Goal: Task Accomplishment & Management: Complete application form

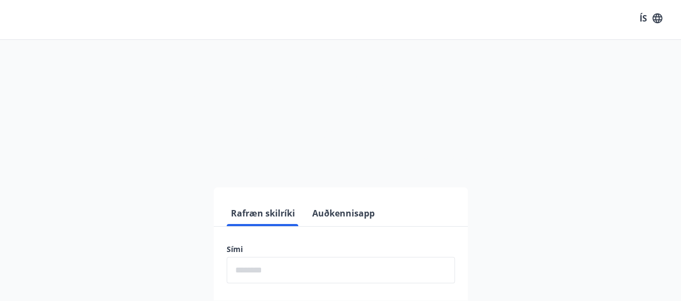
scroll to position [54, 0]
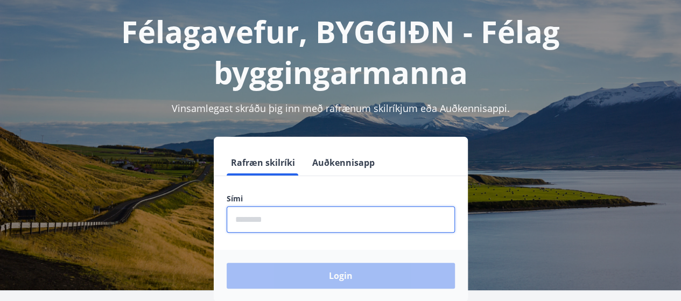
click at [269, 215] on input "phone" at bounding box center [341, 219] width 228 height 26
type input "********"
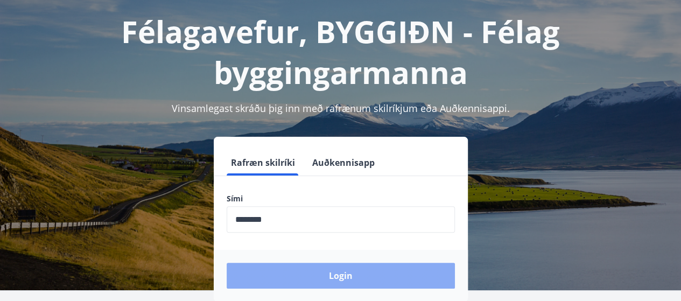
click at [358, 278] on button "Login" at bounding box center [341, 276] width 228 height 26
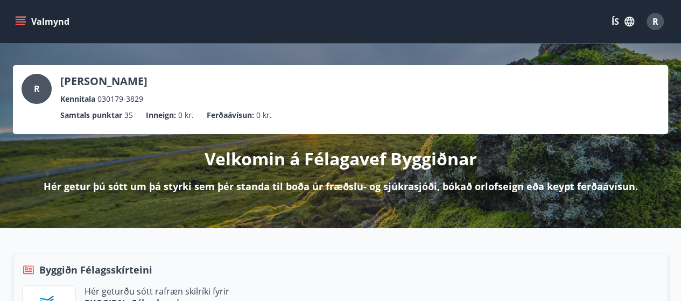
click at [21, 18] on icon "menu" at bounding box center [20, 21] width 11 height 11
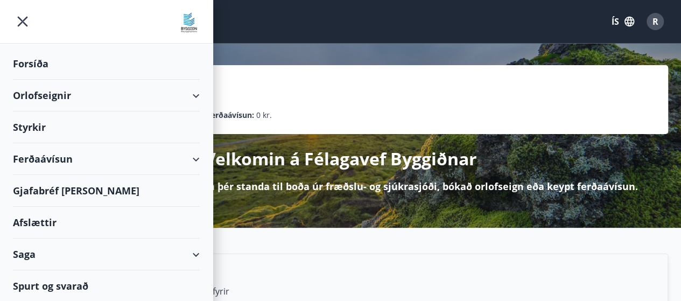
click at [36, 80] on div "Styrkir" at bounding box center [106, 64] width 187 height 32
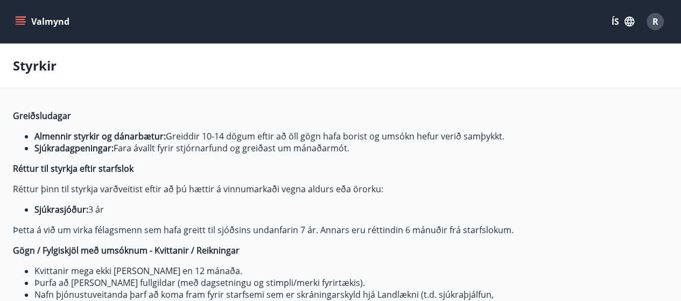
type input "***"
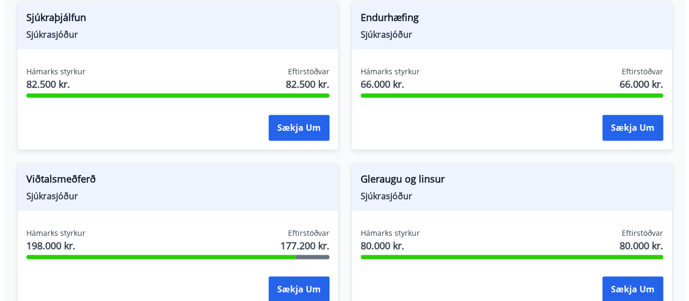
scroll to position [754, 0]
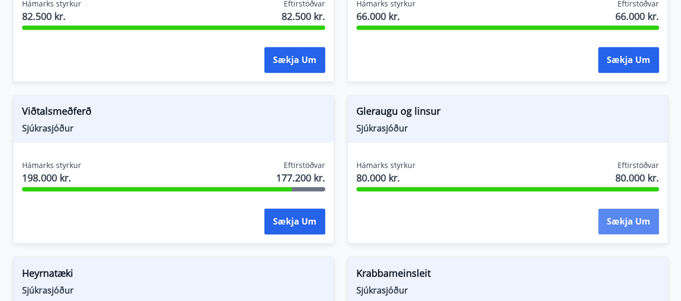
click at [630, 216] on button "Sækja um" at bounding box center [628, 221] width 61 height 26
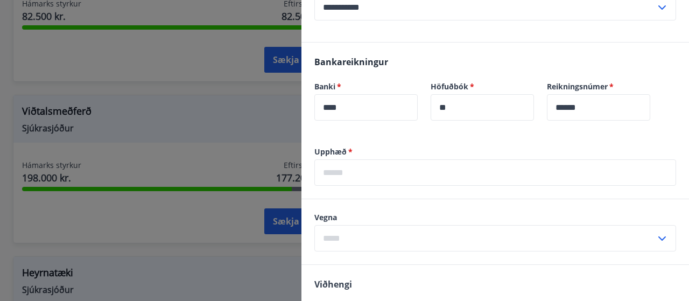
scroll to position [377, 0]
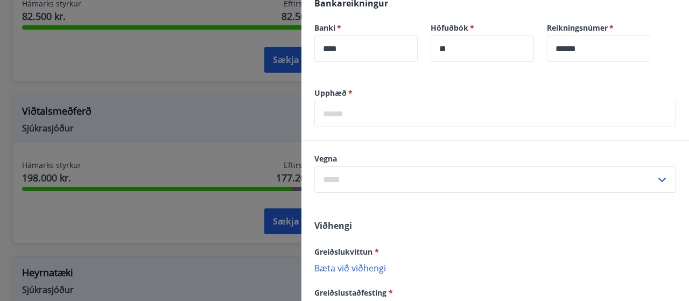
click at [343, 113] on input "text" at bounding box center [496, 114] width 362 height 26
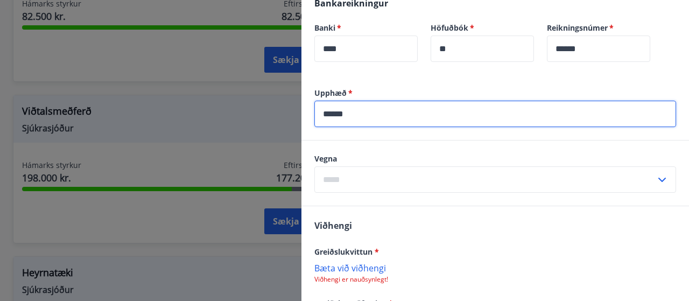
type input "******"
click at [439, 174] on input "text" at bounding box center [485, 179] width 341 height 26
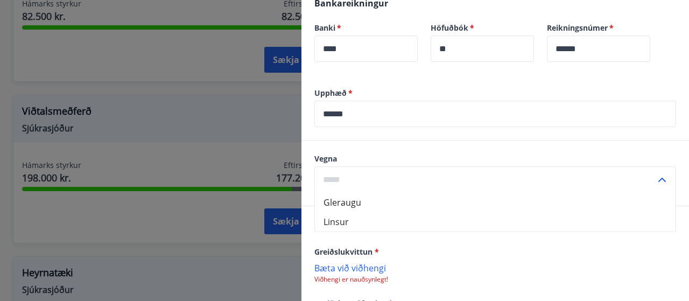
click at [369, 204] on li "Gleraugu" at bounding box center [495, 202] width 361 height 19
type input "********"
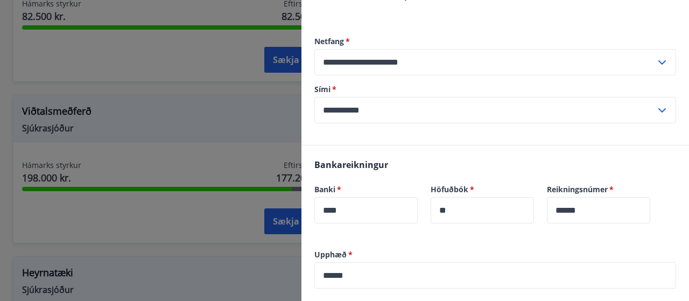
scroll to position [323, 0]
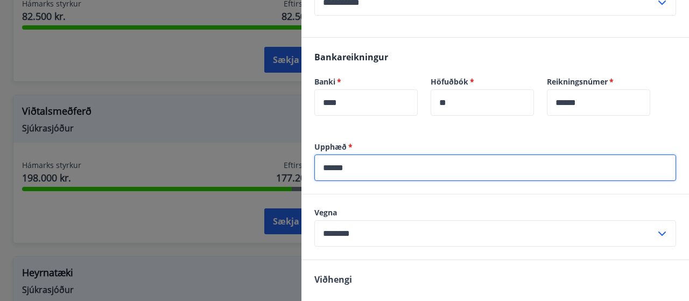
drag, startPoint x: 381, startPoint y: 173, endPoint x: 293, endPoint y: 165, distance: 88.7
click at [293, 165] on div "**********" at bounding box center [344, 150] width 689 height 301
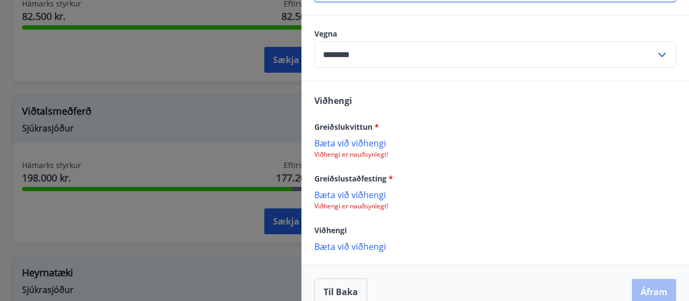
scroll to position [518, 0]
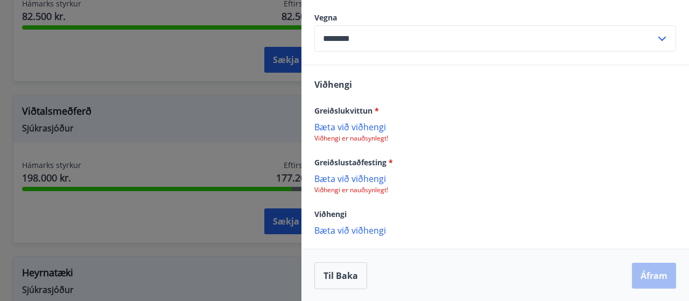
type input "******"
click at [350, 128] on p "Bæta við viðhengi" at bounding box center [496, 126] width 362 height 11
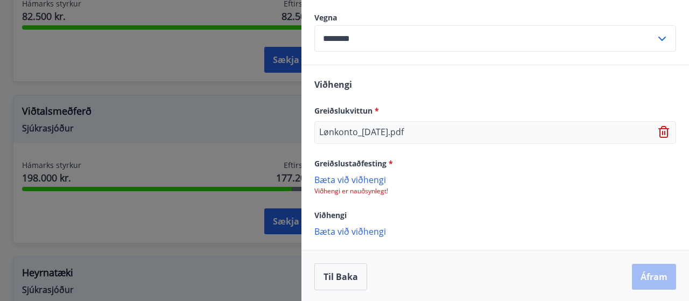
click at [358, 187] on p "Viðhengi er nauðsynlegt!" at bounding box center [496, 191] width 362 height 9
click at [350, 180] on p "Bæta við viðhengi" at bounding box center [496, 179] width 362 height 11
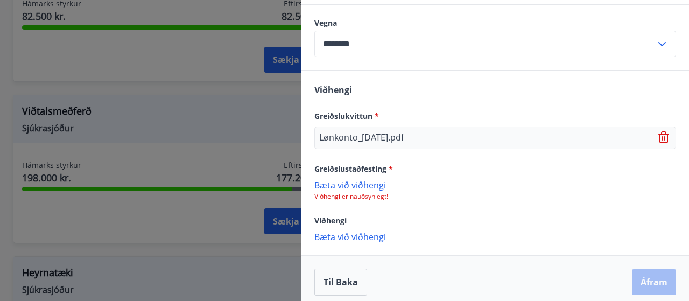
scroll to position [519, 0]
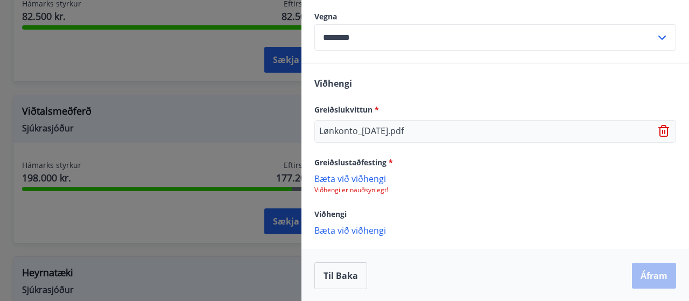
click at [338, 231] on p "Bæta við viðhengi" at bounding box center [496, 230] width 362 height 11
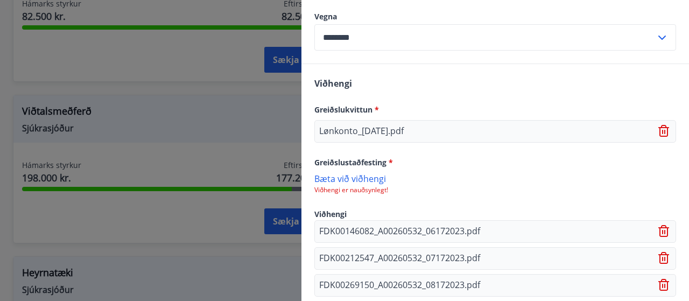
click at [351, 189] on p "Viðhengi er nauðsynlegt!" at bounding box center [496, 190] width 362 height 9
click at [349, 179] on p "Bæta við viðhengi" at bounding box center [496, 178] width 362 height 11
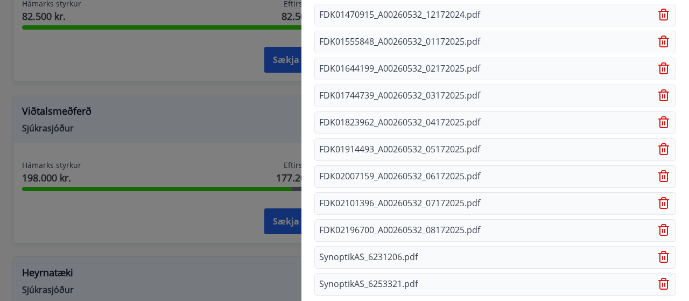
scroll to position [1179, 0]
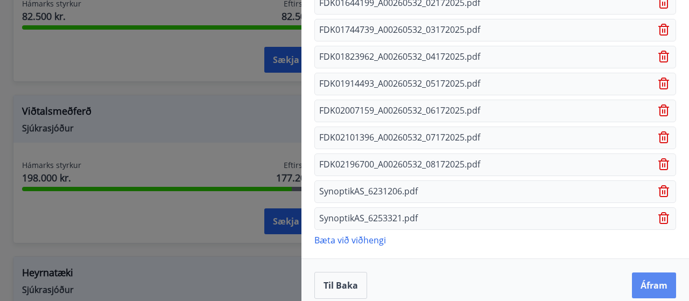
click at [634, 276] on button "Áfram" at bounding box center [654, 286] width 44 height 26
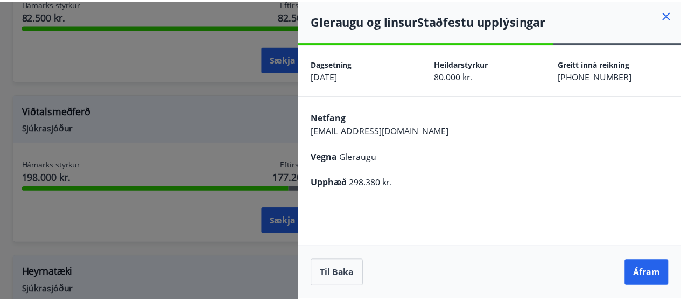
scroll to position [0, 0]
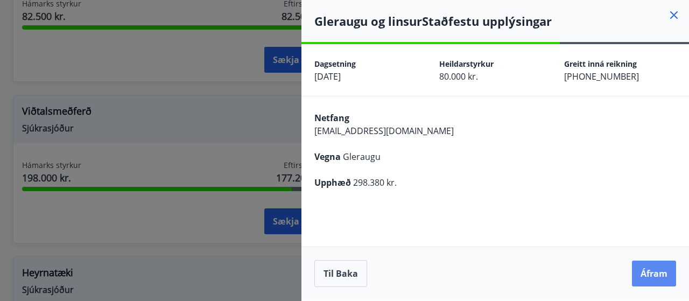
click at [648, 273] on button "Áfram" at bounding box center [654, 274] width 44 height 26
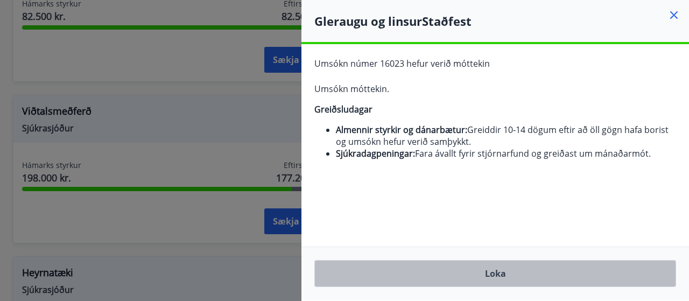
click at [512, 274] on button "Loka" at bounding box center [496, 273] width 362 height 27
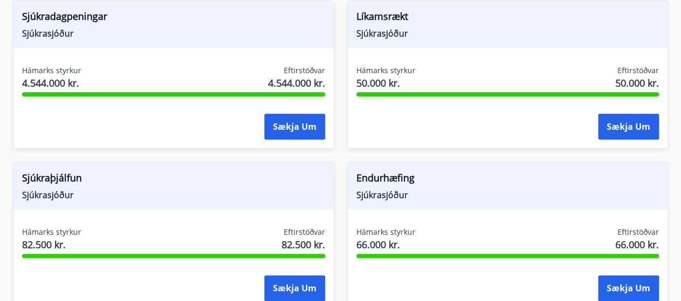
scroll to position [526, 0]
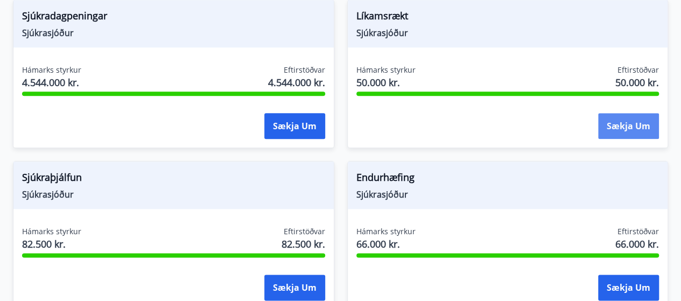
click at [622, 118] on button "Sækja um" at bounding box center [628, 126] width 61 height 26
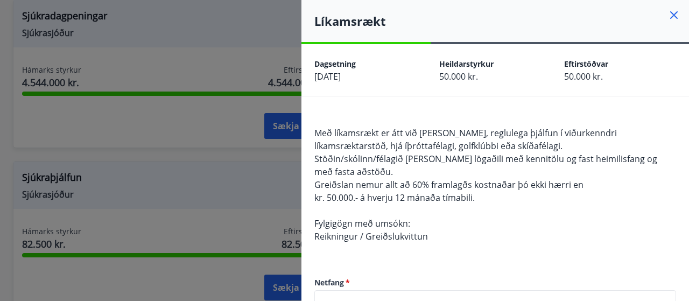
click at [668, 13] on icon at bounding box center [674, 15] width 13 height 13
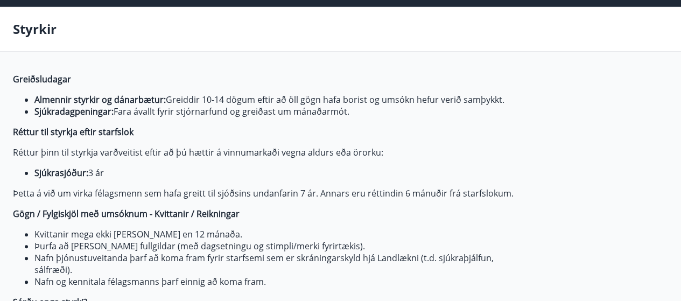
scroll to position [0, 0]
